Goal: Task Accomplishment & Management: Use online tool/utility

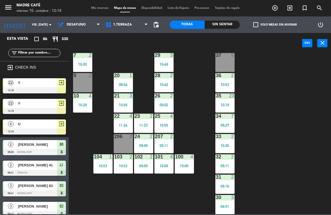
click at [134, 23] on span "1.Terraza" at bounding box center [127, 25] width 48 height 12
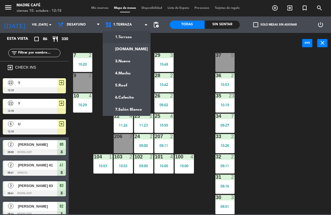
click at [134, 82] on ng-component "menu Madre Café viernes 10. octubre - 12:18 Mis reservas Mapa de mesas Disponib…" at bounding box center [165, 107] width 331 height 214
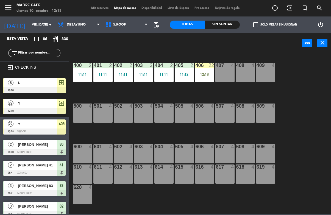
click at [204, 72] on div "406 22 12:18" at bounding box center [204, 72] width 19 height 19
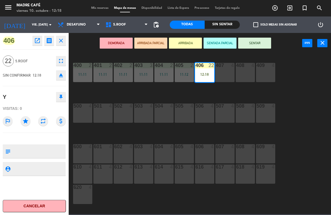
click at [265, 42] on button "SENTAR" at bounding box center [254, 43] width 33 height 11
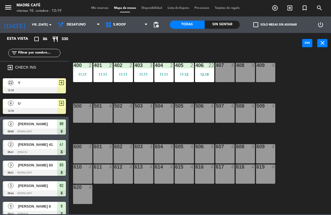
click at [223, 74] on div "407 4" at bounding box center [224, 72] width 19 height 19
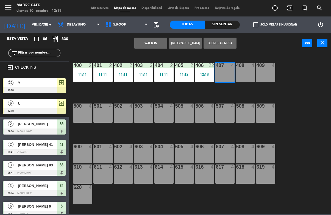
click at [226, 95] on div "400 2 11:11 401 2 11:11 402 2 11:11 403 3 11:11 404 2 11:11 405 2 11:12 406 22 …" at bounding box center [201, 133] width 259 height 161
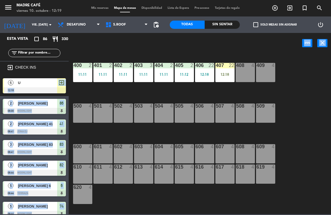
click at [226, 98] on div "400 2 11:11 401 2 11:11 402 2 11:11 403 3 11:11 404 2 11:11 405 2 11:12 406 22 …" at bounding box center [201, 133] width 259 height 161
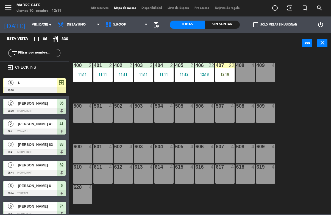
click at [228, 73] on div "12:18" at bounding box center [224, 75] width 19 height 4
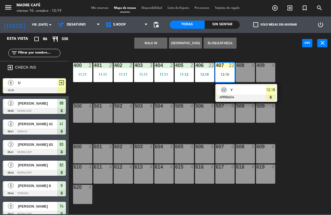
click at [243, 89] on span "Y" at bounding box center [247, 90] width 35 height 6
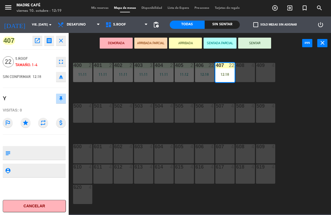
click at [261, 44] on button "SENTAR" at bounding box center [254, 43] width 33 height 11
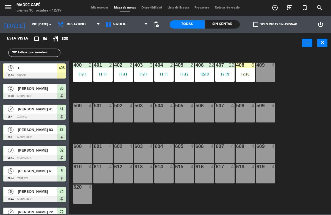
click at [262, 92] on div "400 2 11:11 401 2 11:11 402 2 11:11 403 3 11:11 404 2 11:11 405 2 11:12 406 22 …" at bounding box center [201, 133] width 259 height 161
click at [246, 74] on div "12:18" at bounding box center [245, 75] width 19 height 4
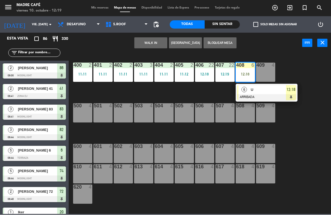
click at [262, 93] on div "U" at bounding box center [268, 89] width 36 height 9
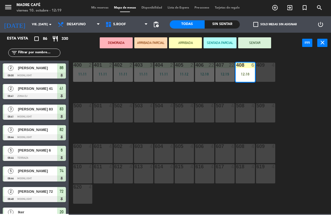
click at [261, 41] on button "SENTAR" at bounding box center [254, 43] width 33 height 11
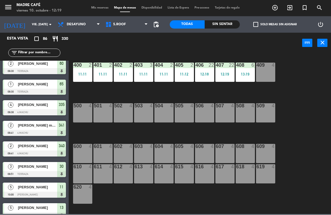
click at [288, 10] on icon "exit_to_app" at bounding box center [289, 8] width 7 height 7
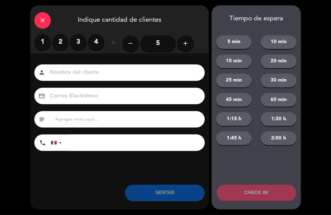
click at [187, 43] on icon "add" at bounding box center [185, 43] width 7 height 7
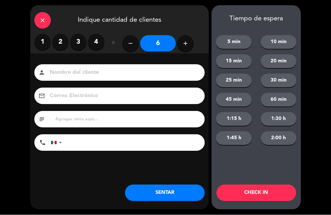
click at [183, 71] on input at bounding box center [123, 73] width 148 height 10
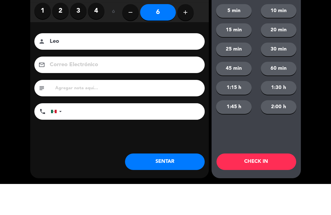
type input "Leo"
click at [313, 76] on div "close Indique cantidad de clientes 1 2 3 4 ó remove 6 add Nombre del cliente pe…" at bounding box center [165, 107] width 331 height 215
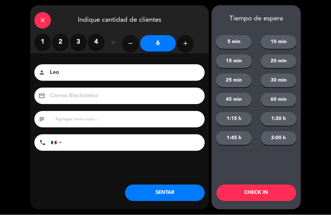
click at [276, 190] on button "CHECK IN" at bounding box center [256, 193] width 80 height 16
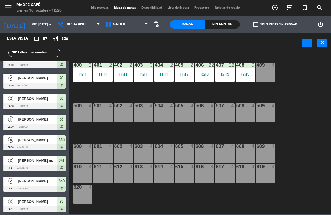
click at [288, 4] on span "exit_to_app" at bounding box center [289, 7] width 15 height 9
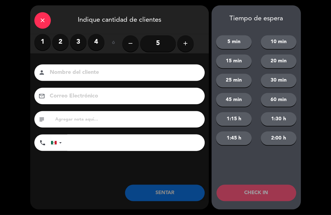
click at [76, 68] on input at bounding box center [123, 73] width 148 height 10
click at [58, 37] on label "2" at bounding box center [60, 42] width 16 height 16
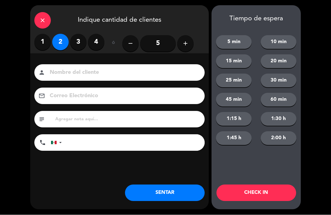
click at [105, 74] on input at bounding box center [123, 73] width 148 height 10
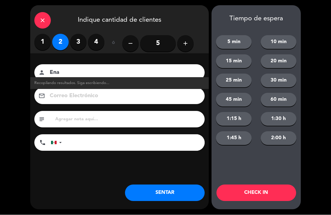
type input "Ena"
click at [259, 196] on button "CHECK IN" at bounding box center [256, 193] width 80 height 16
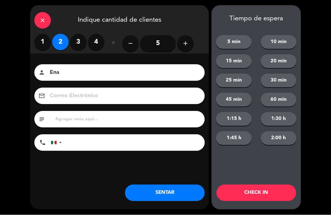
click at [274, 202] on div "Tiempo de espera 5 min 10 min 15 min 20 min 25 min 30 min 45 min 60 min 1:15 h …" at bounding box center [255, 107] width 89 height 204
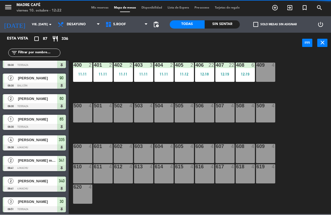
click at [273, 209] on div "close Indique cantidad de clientes 1 2 3 4 ó remove 5 add Nombre del cliente pe…" at bounding box center [165, 107] width 331 height 215
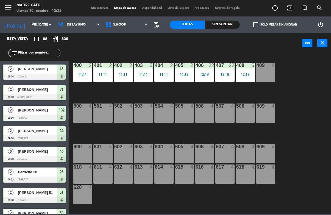
click at [132, 25] on span "5.Roof" at bounding box center [127, 25] width 48 height 12
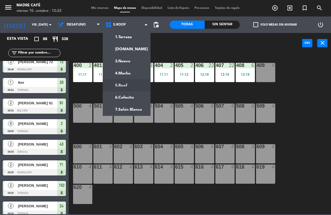
click at [131, 34] on ng-component "menu Madre Café viernes 10. octubre - 12:22 Mis reservas Mapa de mesas Disponib…" at bounding box center [165, 107] width 331 height 214
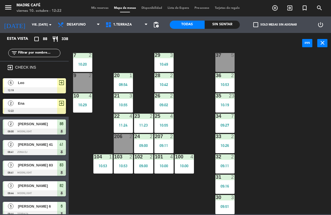
scroll to position [132, 0]
click at [132, 25] on span "1.Terraza" at bounding box center [122, 25] width 19 height 4
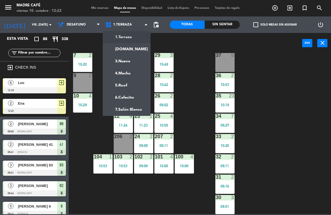
click at [133, 46] on ng-component "menu Madre Café viernes 10. octubre - 12:22 Mis reservas Mapa de mesas Disponib…" at bounding box center [165, 107] width 331 height 214
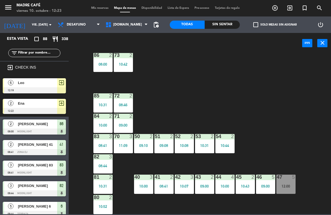
click at [120, 27] on span "[DOMAIN_NAME]" at bounding box center [127, 25] width 29 height 4
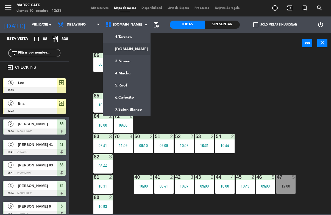
click at [131, 84] on ng-component "menu Madre Café viernes 10. octubre - 12:23 Mis reservas Mapa de mesas Disponib…" at bounding box center [165, 107] width 331 height 214
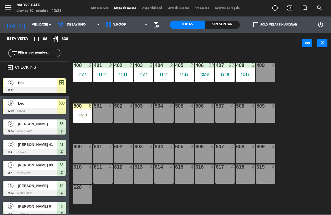
click at [85, 115] on div "12:19" at bounding box center [82, 115] width 19 height 4
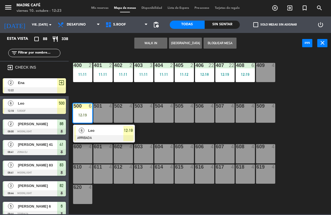
click at [103, 132] on span "Leo" at bounding box center [105, 131] width 35 height 6
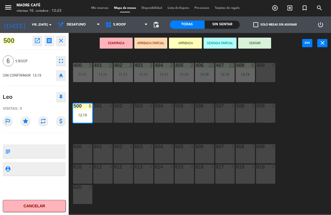
click at [253, 46] on button "SENTAR" at bounding box center [254, 43] width 33 height 11
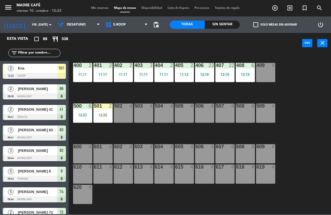
click at [103, 115] on div "12:22" at bounding box center [102, 115] width 19 height 4
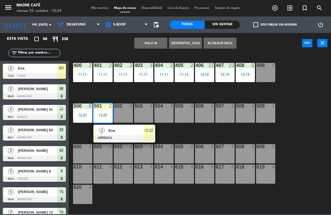
click at [112, 133] on span "Ena" at bounding box center [125, 131] width 35 height 6
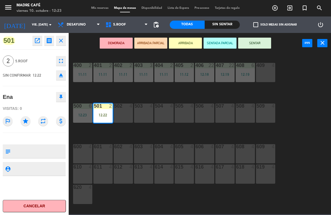
click at [255, 44] on button "SENTAR" at bounding box center [254, 43] width 33 height 11
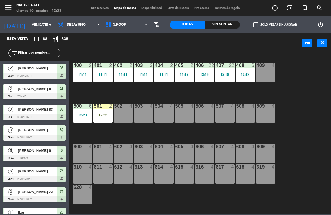
click at [100, 116] on div "12:22" at bounding box center [102, 115] width 19 height 4
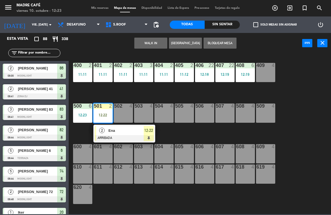
click at [126, 129] on span "Ena" at bounding box center [125, 131] width 35 height 6
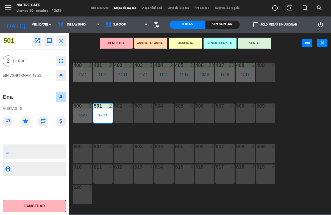
click at [257, 43] on button "SENTAR" at bounding box center [254, 43] width 33 height 11
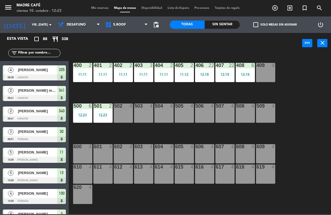
click at [295, 9] on span "exit_to_app" at bounding box center [289, 7] width 15 height 9
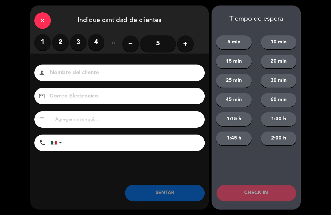
click at [59, 46] on label "2" at bounding box center [60, 42] width 16 height 16
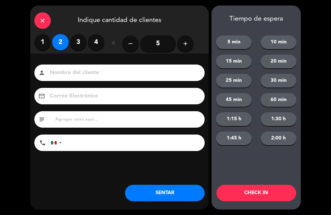
click at [77, 83] on div "Nombre del cliente person Correo Electrónico email subject phone [GEOGRAPHIC_DA…" at bounding box center [119, 109] width 179 height 88
click at [108, 74] on input at bounding box center [123, 73] width 148 height 10
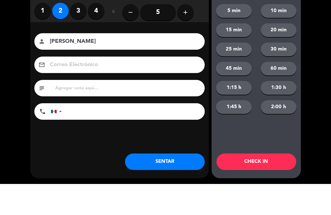
type input "[PERSON_NAME]"
click at [316, 76] on div "close Indique cantidad de clientes 1 2 3 4 ó remove 5 add Nombre del cliente pe…" at bounding box center [165, 107] width 331 height 215
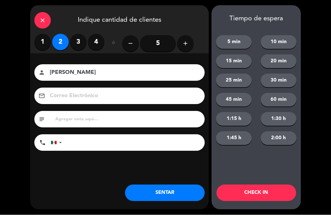
click at [280, 199] on button "CHECK IN" at bounding box center [256, 193] width 80 height 16
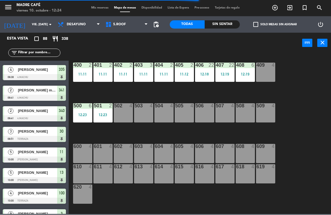
click at [286, 12] on span "exit_to_app" at bounding box center [289, 7] width 15 height 9
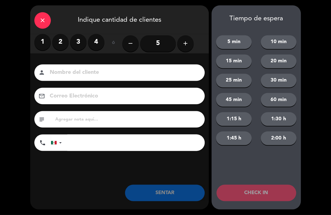
click at [56, 43] on label "2" at bounding box center [60, 42] width 16 height 16
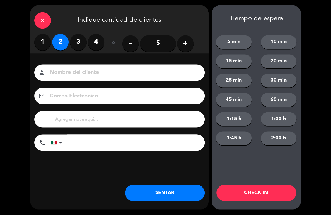
click at [83, 70] on input at bounding box center [123, 73] width 148 height 10
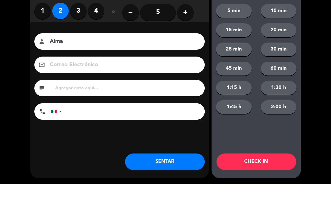
type input "Alma"
click at [312, 69] on div "close Indique cantidad de clientes 1 2 3 4 ó remove 5 add Nombre del cliente pe…" at bounding box center [165, 107] width 331 height 215
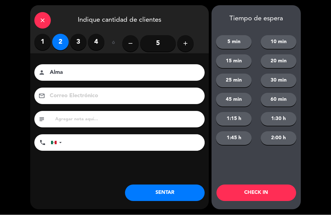
click at [267, 193] on button "CHECK IN" at bounding box center [256, 193] width 80 height 16
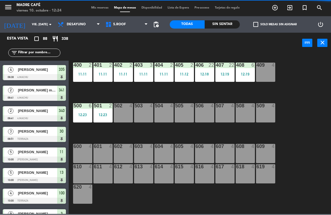
click at [292, 8] on icon "exit_to_app" at bounding box center [289, 8] width 7 height 7
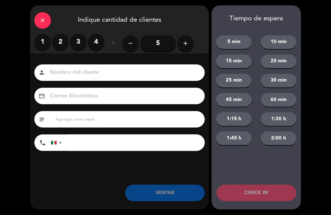
click at [61, 44] on label "2" at bounding box center [60, 42] width 16 height 16
click at [90, 71] on input at bounding box center [123, 73] width 148 height 10
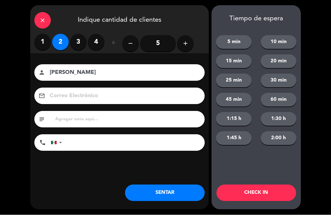
type input "[PERSON_NAME]"
click at [315, 111] on div "close Indique cantidad de clientes 1 2 3 4 ó remove 5 add Nombre del cliente pe…" at bounding box center [165, 107] width 331 height 215
click at [242, 186] on button "CHECK IN" at bounding box center [256, 193] width 80 height 16
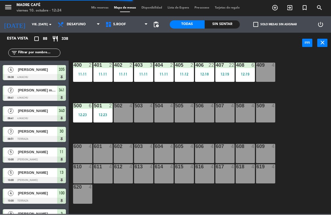
click at [286, 12] on span "exit_to_app" at bounding box center [289, 7] width 15 height 9
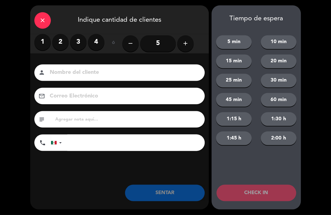
click at [62, 43] on label "2" at bounding box center [60, 42] width 16 height 16
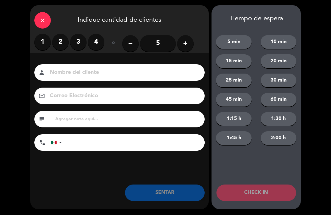
click at [82, 82] on div "Nombre del cliente person Correo Electrónico email subject phone [GEOGRAPHIC_DA…" at bounding box center [119, 109] width 179 height 88
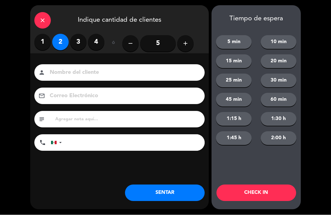
click at [129, 74] on input at bounding box center [123, 73] width 148 height 10
type input "[PERSON_NAME]"
click at [281, 196] on button "CHECK IN" at bounding box center [256, 193] width 80 height 16
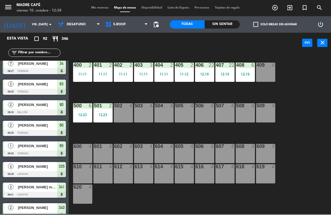
click at [285, 6] on span "exit_to_app" at bounding box center [289, 7] width 15 height 9
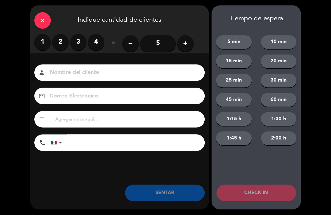
click at [61, 43] on label "2" at bounding box center [60, 42] width 16 height 16
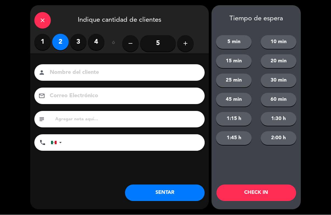
click at [61, 68] on input at bounding box center [123, 73] width 148 height 10
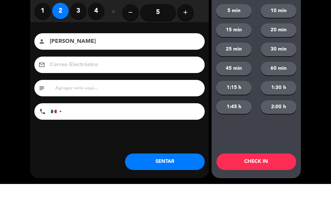
type input "[PERSON_NAME]"
click at [324, 73] on div "close Indique cantidad de clientes 1 2 3 4 ó remove 5 add Nombre del cliente pe…" at bounding box center [165, 107] width 331 height 215
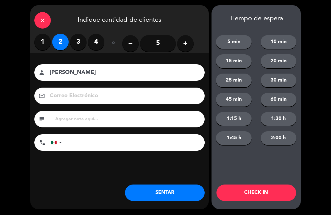
click at [284, 189] on button "CHECK IN" at bounding box center [256, 193] width 80 height 16
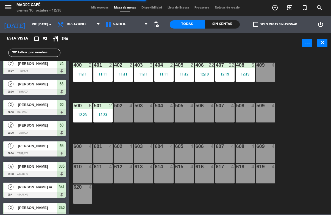
click at [286, 11] on span "exit_to_app" at bounding box center [289, 7] width 15 height 9
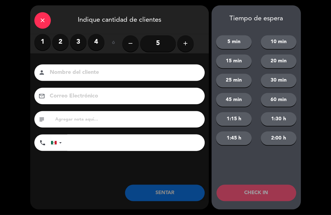
click at [193, 39] on button "add" at bounding box center [185, 43] width 16 height 16
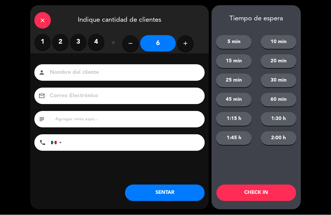
click at [181, 72] on input at bounding box center [123, 73] width 148 height 10
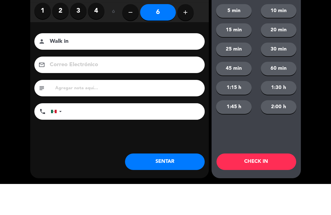
type input "Walk in"
click at [314, 70] on div "close Indique cantidad de clientes 1 2 3 4 ó remove 6 add Nombre del cliente pe…" at bounding box center [165, 107] width 331 height 215
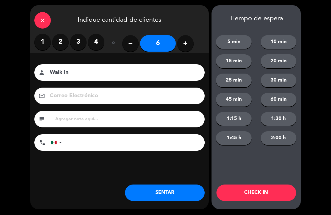
click at [274, 198] on button "CHECK IN" at bounding box center [256, 193] width 80 height 16
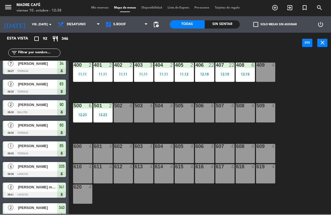
click at [291, 9] on icon "exit_to_app" at bounding box center [289, 8] width 7 height 7
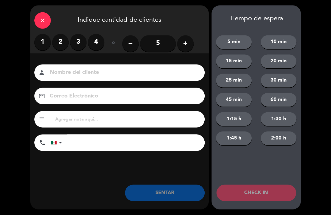
click at [67, 45] on label "2" at bounding box center [60, 42] width 16 height 16
click at [89, 76] on input at bounding box center [123, 73] width 148 height 10
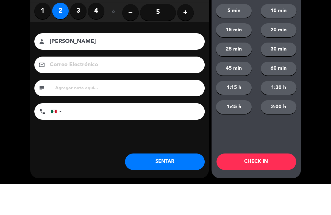
type input "[PERSON_NAME]"
click at [316, 72] on div "close Indique cantidad de clientes 1 2 3 4 ó remove 5 add Nombre del cliente pe…" at bounding box center [165, 107] width 331 height 215
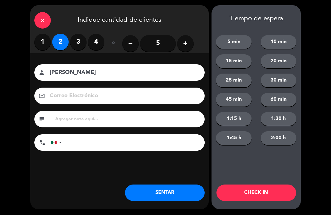
click at [272, 192] on button "CHECK IN" at bounding box center [256, 193] width 80 height 16
click at [283, 208] on div "Tiempo de espera 5 min 10 min 15 min 20 min 25 min 30 min 45 min 60 min 1:15 h …" at bounding box center [255, 107] width 89 height 204
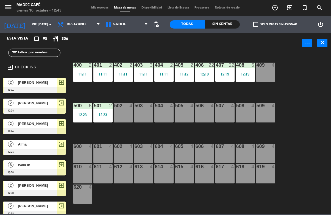
click at [289, 7] on icon "exit_to_app" at bounding box center [289, 8] width 7 height 7
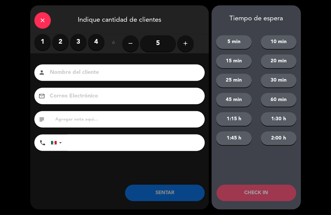
click at [56, 45] on label "2" at bounding box center [60, 42] width 16 height 16
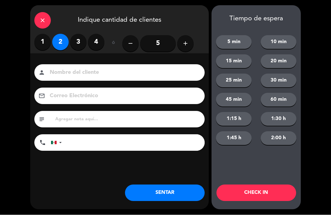
click at [81, 78] on input at bounding box center [123, 73] width 148 height 10
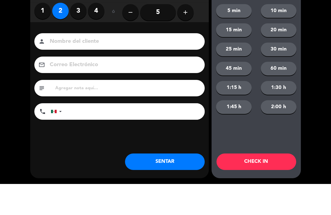
click at [80, 74] on div "Nombre del cliente person Correo Electrónico email subject phone [GEOGRAPHIC_DA…" at bounding box center [119, 109] width 179 height 88
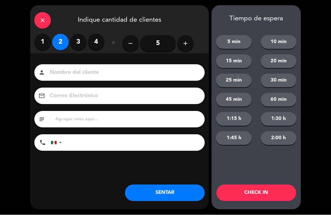
click at [64, 68] on input at bounding box center [123, 73] width 148 height 10
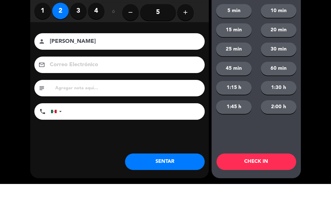
type input "[PERSON_NAME]"
click at [315, 77] on div "close Indique cantidad de clientes 1 2 3 4 ó remove 5 add Nombre del cliente pe…" at bounding box center [165, 107] width 331 height 215
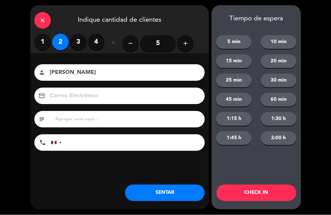
click at [287, 182] on div "Tiempo de espera 5 min 10 min 15 min 20 min 25 min 30 min 45 min 60 min 1:15 h …" at bounding box center [255, 107] width 89 height 204
click at [280, 189] on button "CHECK IN" at bounding box center [256, 193] width 80 height 16
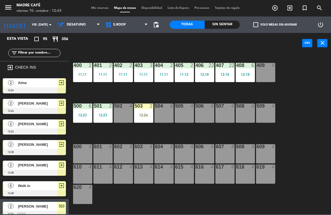
click at [143, 118] on div "503 2 12:24" at bounding box center [143, 113] width 19 height 19
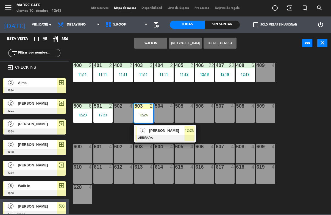
click at [157, 134] on div "[PERSON_NAME]" at bounding box center [167, 130] width 36 height 9
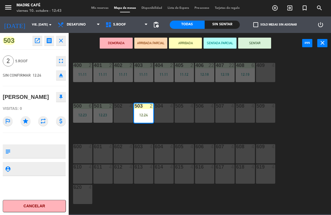
click at [253, 40] on button "SENTAR" at bounding box center [254, 43] width 33 height 11
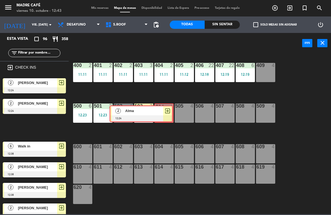
scroll to position [5, 0]
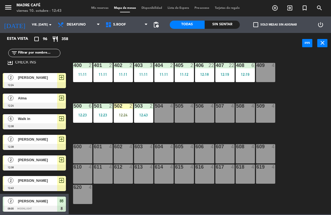
click at [163, 109] on div "504 4" at bounding box center [163, 106] width 19 height 5
click at [126, 127] on div "400 2 11:11 401 2 11:11 402 2 11:11 403 3 11:11 404 2 11:11 405 2 11:12 406 22 …" at bounding box center [201, 133] width 259 height 161
click at [123, 111] on div "502 2 12:24" at bounding box center [123, 113] width 19 height 19
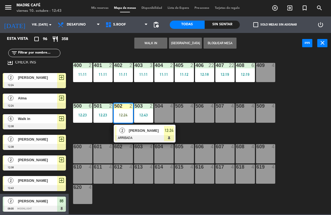
click at [143, 129] on span "[PERSON_NAME]" at bounding box center [146, 131] width 35 height 6
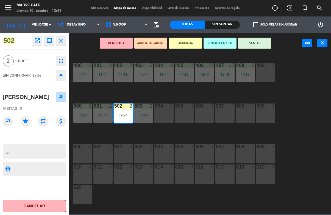
click at [261, 42] on button "SENTAR" at bounding box center [254, 43] width 33 height 11
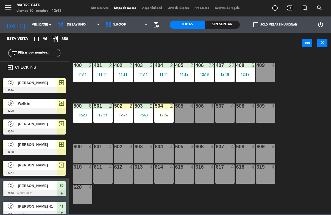
scroll to position [0, 0]
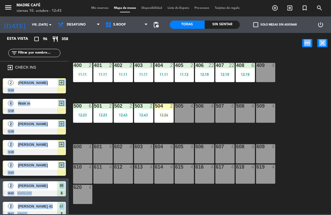
click at [175, 147] on div "605" at bounding box center [175, 146] width 0 height 5
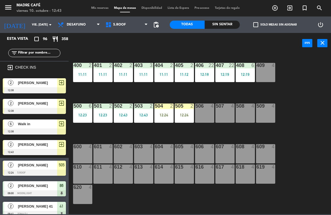
click at [182, 113] on div "12:24" at bounding box center [184, 115] width 19 height 4
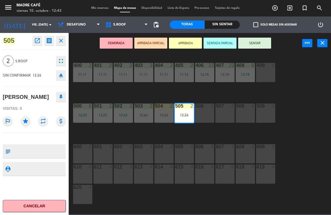
click at [254, 46] on button "SENTAR" at bounding box center [254, 43] width 33 height 11
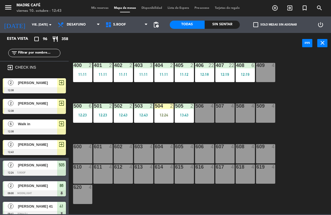
click at [157, 119] on div "504 2 12:24" at bounding box center [163, 113] width 19 height 19
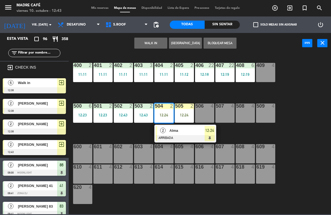
click at [289, 10] on icon "exit_to_app" at bounding box center [289, 8] width 7 height 7
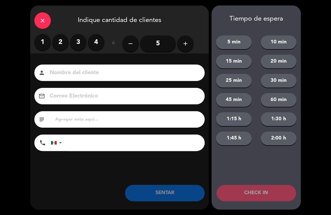
click at [161, 43] on input "5" at bounding box center [158, 43] width 36 height 16
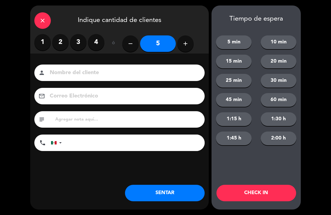
click at [170, 78] on input at bounding box center [123, 73] width 148 height 10
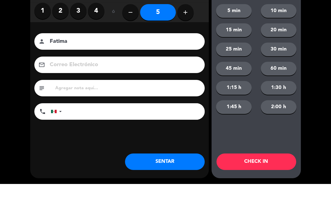
type input "Fatima"
click at [320, 68] on div "close Indique cantidad de clientes 1 2 3 4 ó remove 5 add Nombre del cliente pe…" at bounding box center [165, 107] width 331 height 215
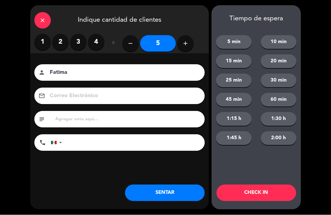
click at [276, 183] on div "Tiempo de espera 5 min 10 min 15 min 20 min 25 min 30 min 45 min 60 min 1:15 h …" at bounding box center [255, 107] width 89 height 204
click at [216, 185] on button "CHECK IN" at bounding box center [256, 193] width 80 height 16
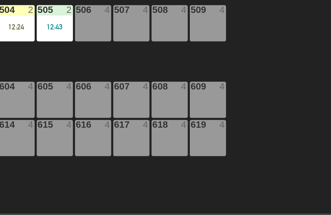
click at [138, 53] on div "400 2 11:11 401 2 11:11 402 2 11:11 403 3 11:11 404 2 11:11 405 2 11:12 406 22 …" at bounding box center [201, 133] width 259 height 161
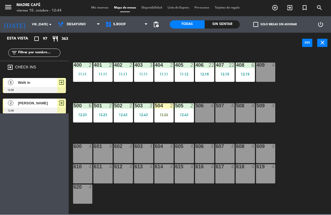
click at [285, 6] on span "exit_to_app" at bounding box center [289, 7] width 15 height 9
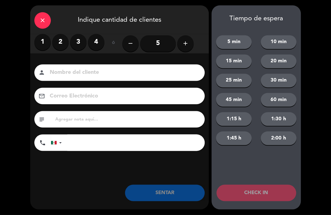
click at [97, 45] on label "4" at bounding box center [96, 42] width 16 height 16
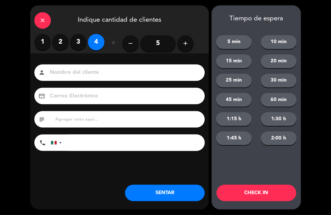
click at [116, 74] on input at bounding box center [123, 73] width 148 height 10
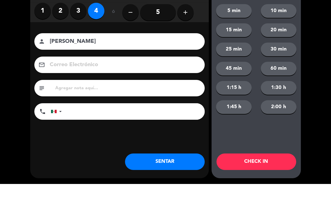
type input "[PERSON_NAME]"
click at [317, 77] on div "close Indique cantidad de clientes 1 2 3 4 ó remove 5 add Nombre del cliente pe…" at bounding box center [165, 107] width 331 height 215
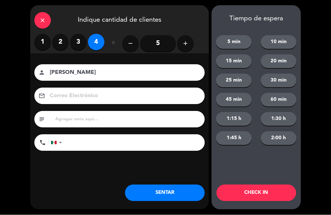
click at [286, 200] on button "CHECK IN" at bounding box center [256, 193] width 80 height 16
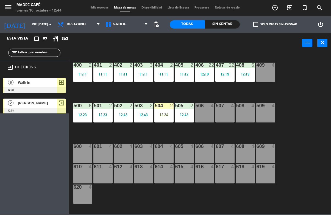
click at [294, 4] on span "exit_to_app" at bounding box center [289, 7] width 15 height 9
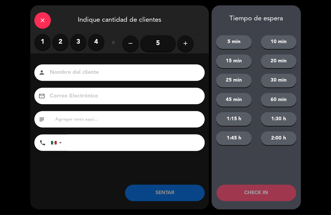
click at [64, 45] on label "2" at bounding box center [60, 42] width 16 height 16
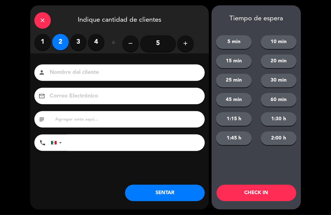
click at [88, 72] on input at bounding box center [123, 73] width 148 height 10
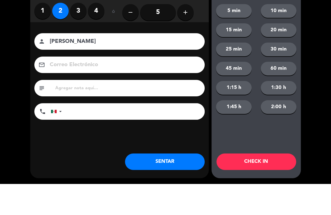
type input "[PERSON_NAME]"
click at [316, 73] on div "close Indique cantidad de clientes 1 2 3 4 ó remove 5 add Nombre del cliente pe…" at bounding box center [165, 107] width 331 height 215
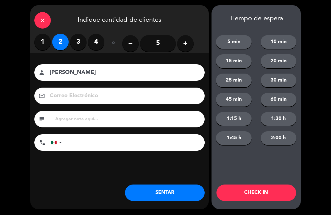
click at [271, 189] on button "CHECK IN" at bounding box center [256, 193] width 80 height 16
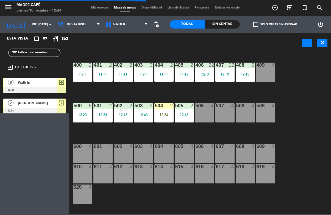
click at [162, 113] on div "12:24" at bounding box center [163, 115] width 19 height 4
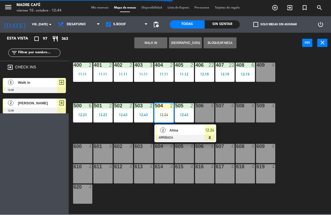
click at [180, 136] on div at bounding box center [185, 138] width 59 height 6
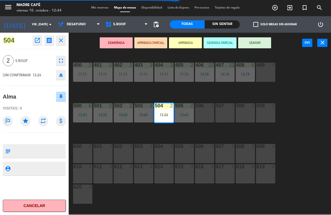
click at [249, 42] on button "SENTAR" at bounding box center [254, 43] width 33 height 11
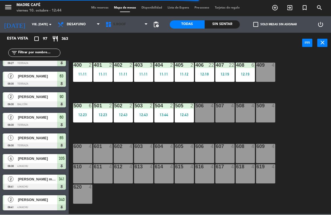
click at [118, 26] on span "5.Roof" at bounding box center [119, 25] width 13 height 4
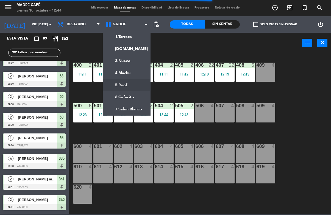
click at [136, 34] on ng-component "menu Madre Café viernes 10. octubre - 12:44 Mis reservas Mapa de mesas Disponib…" at bounding box center [165, 107] width 331 height 214
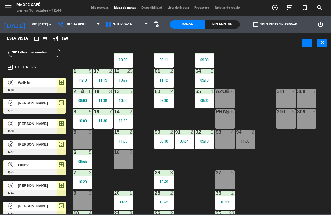
scroll to position [9, 0]
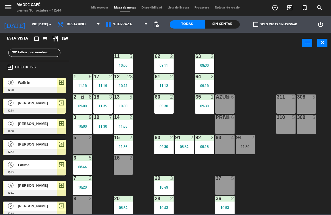
click at [135, 23] on span "1.Terraza" at bounding box center [127, 25] width 48 height 12
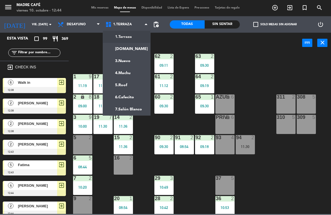
scroll to position [0, 0]
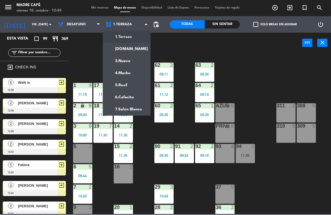
click at [133, 50] on ng-component "menu Madre Café viernes 10. octubre - 12:44 Mis reservas Mapa de mesas Disponib…" at bounding box center [165, 107] width 331 height 214
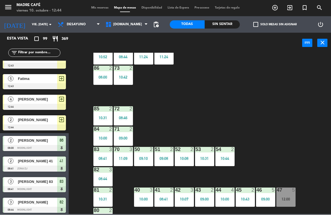
scroll to position [10, 0]
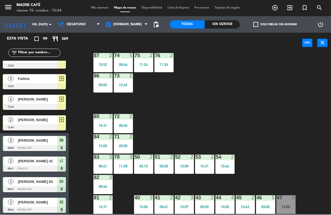
click at [135, 22] on span "[DOMAIN_NAME]" at bounding box center [127, 25] width 48 height 12
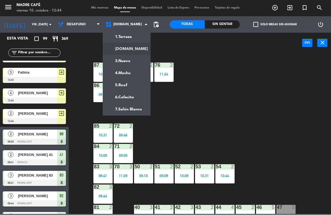
scroll to position [93, 0]
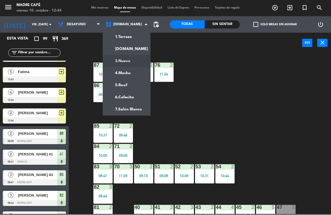
click at [136, 61] on ng-component "menu Madre Café viernes 10. octubre - 12:44 Mis reservas Mapa de mesas Disponib…" at bounding box center [165, 107] width 331 height 214
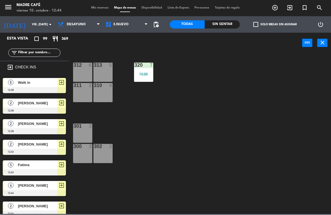
scroll to position [0, 0]
click at [123, 26] on span "3.Nuevo" at bounding box center [120, 25] width 15 height 4
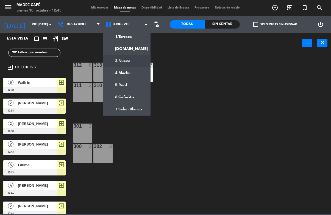
click at [137, 34] on ng-component "menu Madre Café viernes 10. octubre - 12:45 Mis reservas Mapa de mesas Disponib…" at bounding box center [165, 107] width 331 height 214
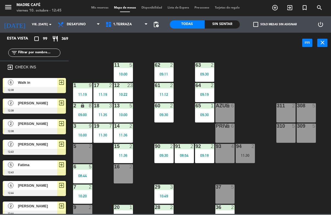
click at [164, 117] on div "09:30" at bounding box center [163, 115] width 19 height 4
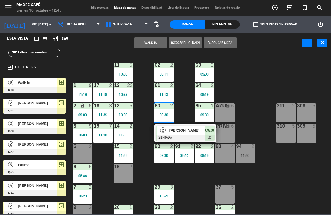
click at [190, 138] on div at bounding box center [185, 138] width 59 height 6
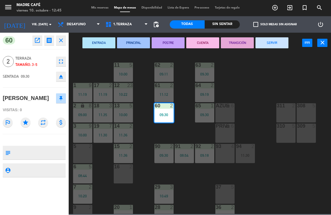
click at [274, 44] on button "SERVIR" at bounding box center [271, 43] width 33 height 11
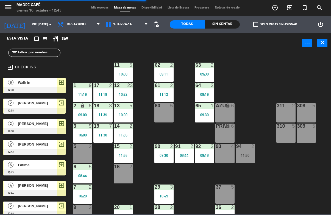
click at [85, 113] on div "09:00" at bounding box center [82, 115] width 19 height 4
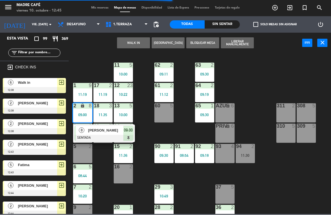
click at [110, 134] on div "[PERSON_NAME]" at bounding box center [106, 130] width 36 height 9
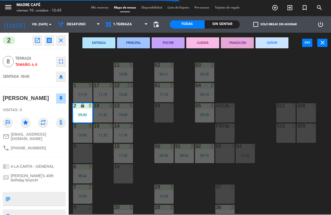
click at [278, 38] on button "SERVIR" at bounding box center [271, 43] width 33 height 11
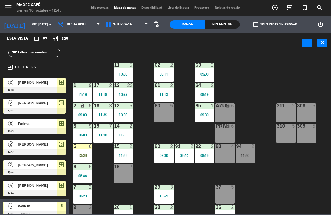
scroll to position [5, 0]
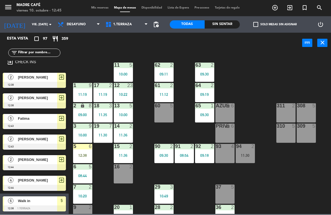
click at [83, 152] on div "5 6 12:38" at bounding box center [82, 153] width 19 height 19
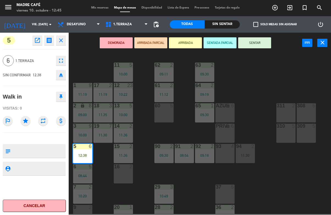
click at [264, 44] on button "SENTAR" at bounding box center [254, 43] width 33 height 11
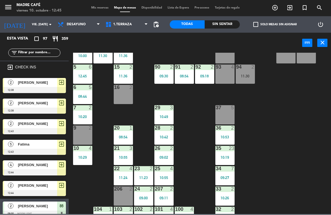
scroll to position [74, 0]
